Goal: Check status: Check status

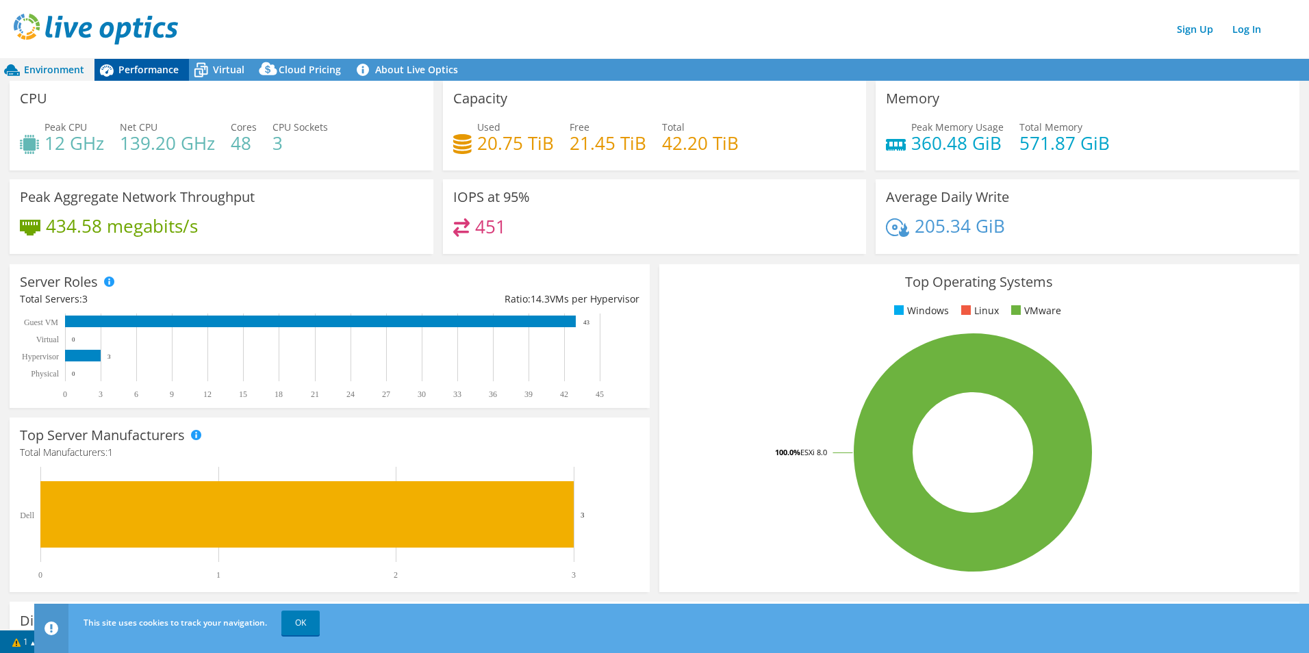
click at [147, 61] on div "Performance" at bounding box center [141, 70] width 94 height 22
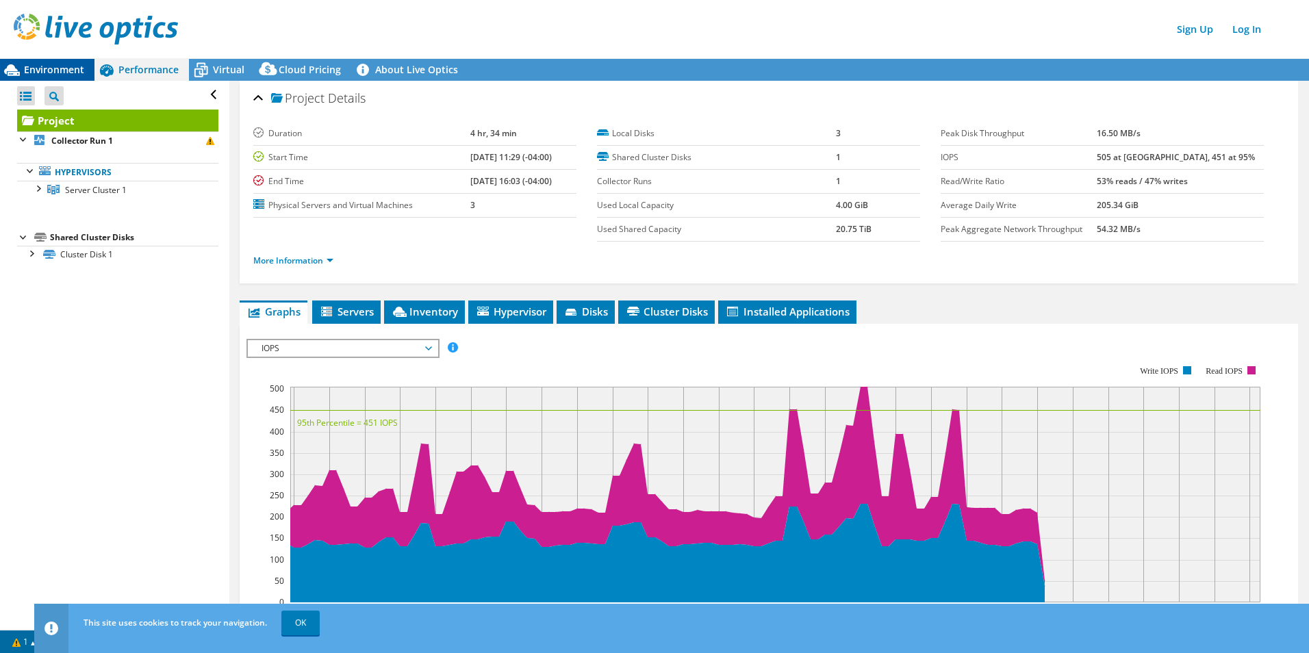
click at [66, 66] on span "Environment" at bounding box center [54, 69] width 60 height 13
